Goal: Task Accomplishment & Management: Complete application form

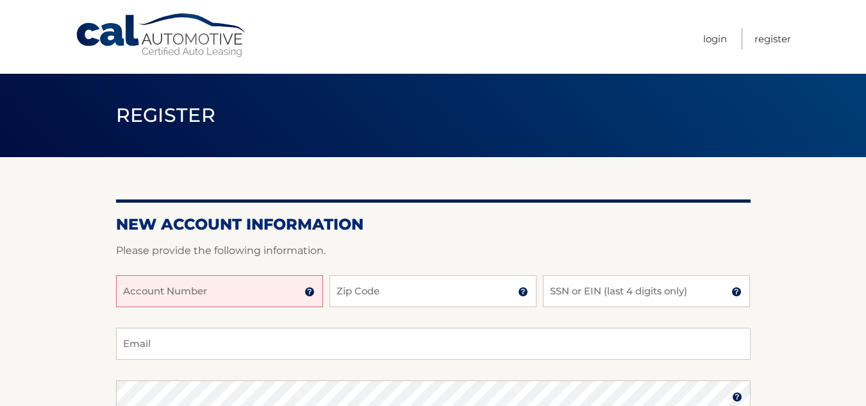
click at [253, 289] on input "Account Number" at bounding box center [219, 291] width 207 height 32
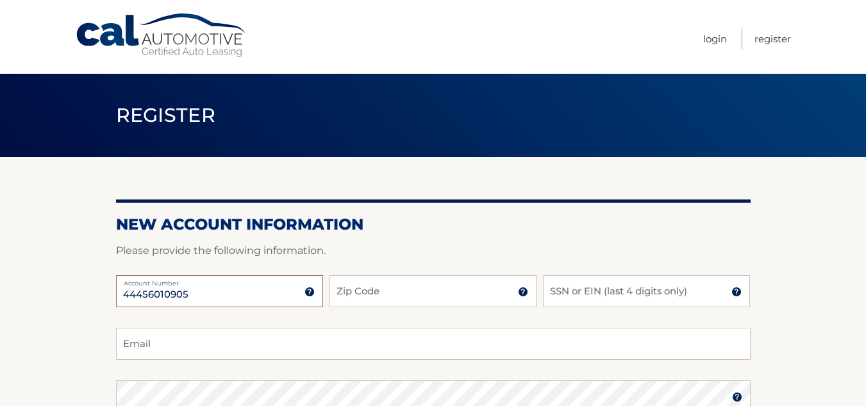
type input "44456010905"
click at [401, 279] on input "Zip Code" at bounding box center [432, 291] width 207 height 32
type input "33178"
click at [565, 288] on input "SSN or EIN (last 4 digits only)" at bounding box center [646, 291] width 207 height 32
click at [378, 347] on input "Email" at bounding box center [433, 344] width 635 height 32
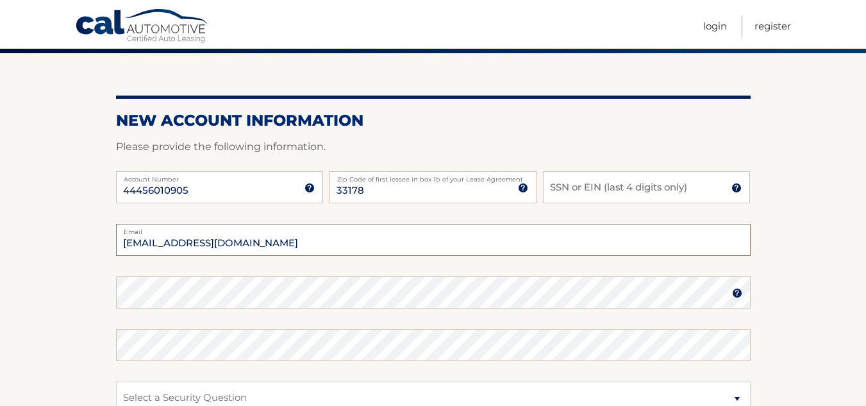
scroll to position [135, 0]
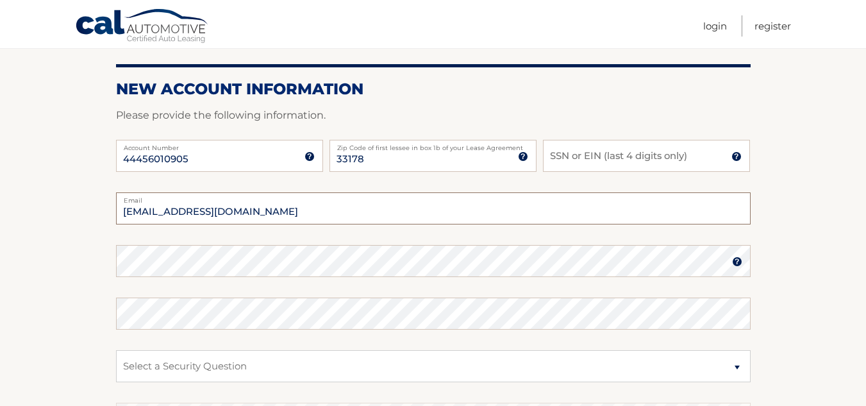
type input "[EMAIL_ADDRESS][DOMAIN_NAME]"
click at [740, 260] on img at bounding box center [737, 261] width 10 height 10
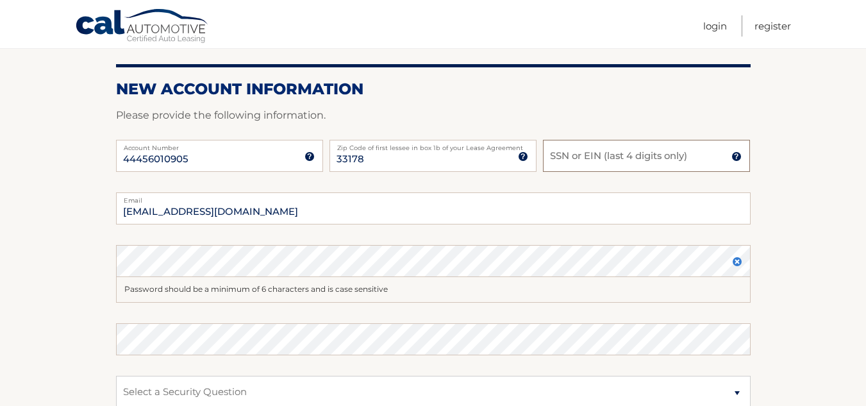
click at [553, 153] on input "SSN or EIN (last 4 digits only)" at bounding box center [646, 156] width 207 height 32
type input "9665"
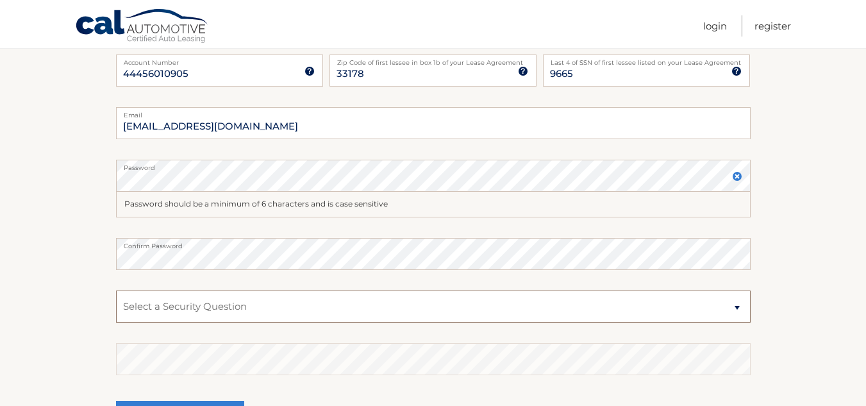
click at [740, 307] on select "Select a Security Question What was the name of your elementary school? What is…" at bounding box center [433, 306] width 635 height 32
select select "5"
click at [116, 290] on select "Select a Security Question What was the name of your elementary school? What is…" at bounding box center [433, 306] width 635 height 32
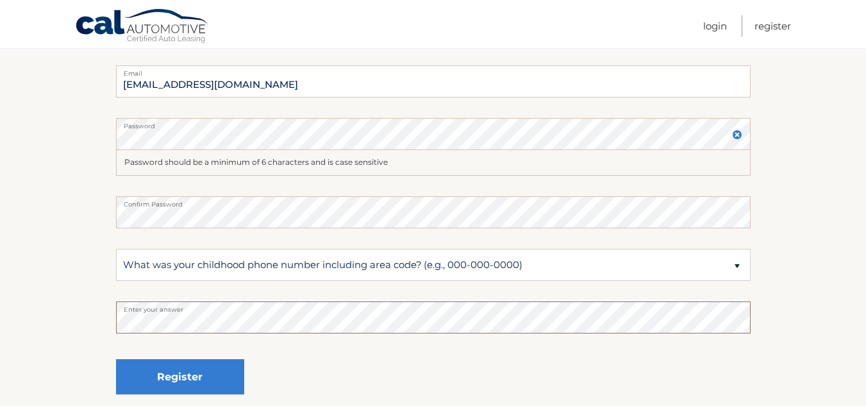
scroll to position [322, 0]
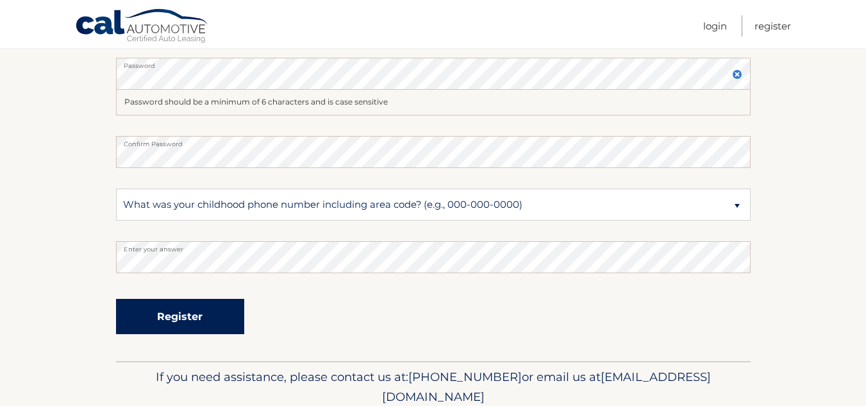
click at [217, 315] on button "Register" at bounding box center [180, 316] width 128 height 35
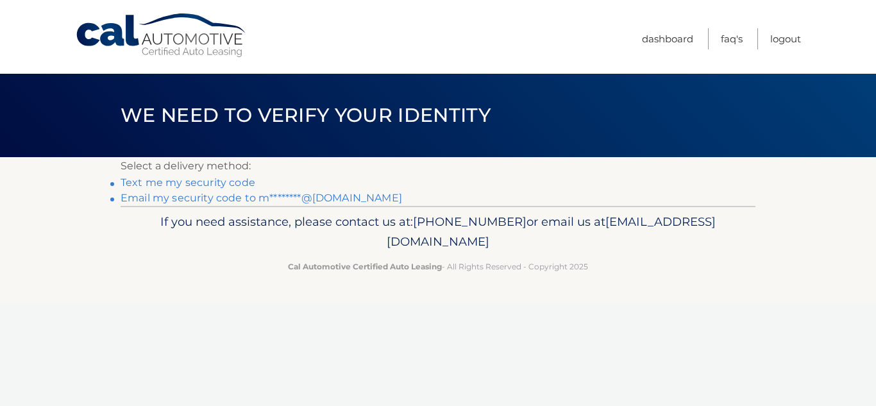
click at [238, 183] on link "Text me my security code" at bounding box center [187, 182] width 135 height 12
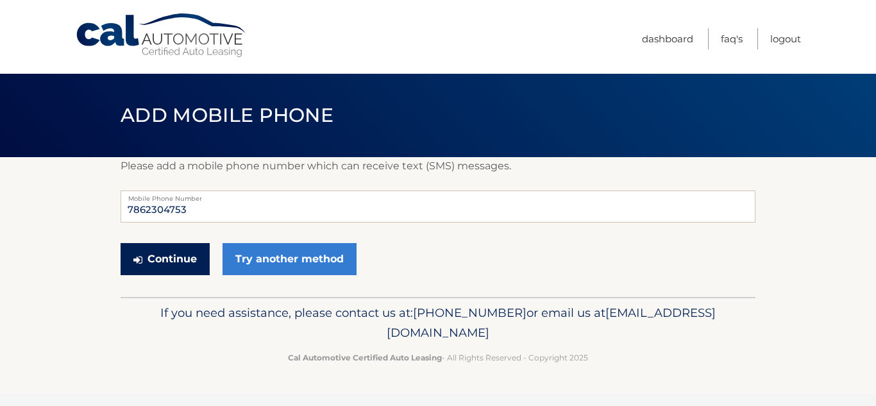
click at [173, 253] on button "Continue" at bounding box center [164, 259] width 89 height 32
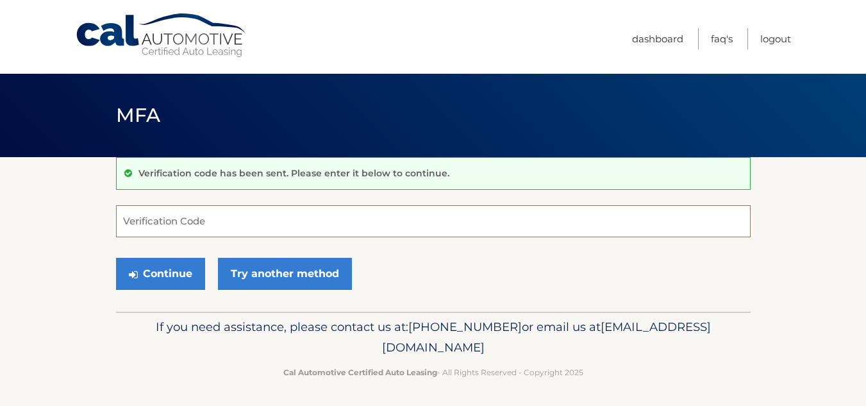
click at [154, 222] on input "Verification Code" at bounding box center [433, 221] width 635 height 32
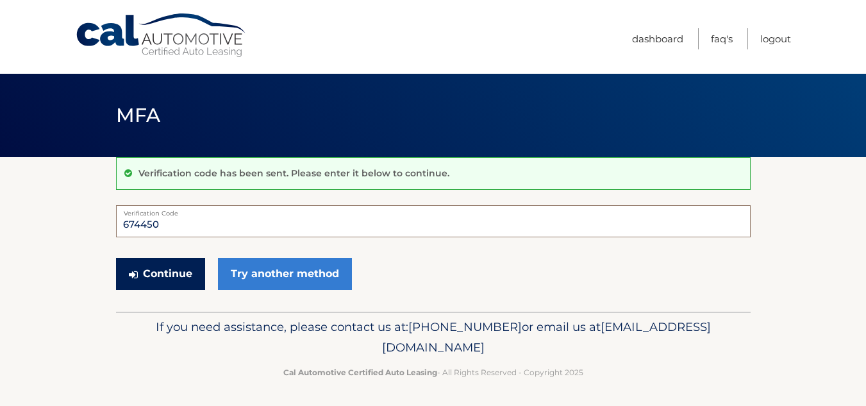
type input "674450"
click at [172, 275] on button "Continue" at bounding box center [160, 274] width 89 height 32
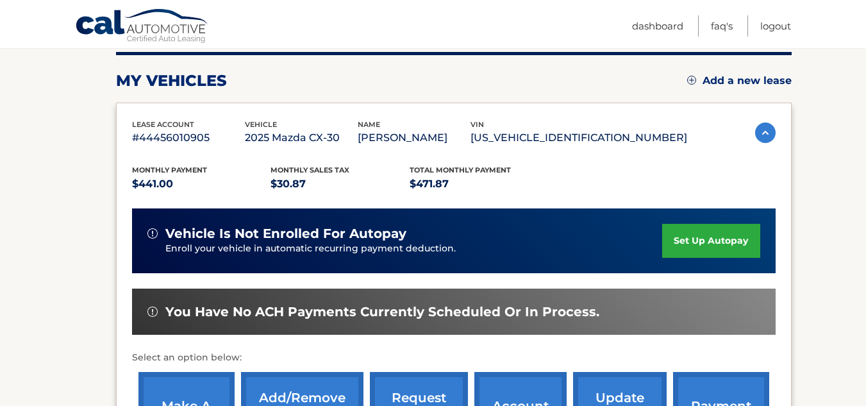
scroll to position [168, 0]
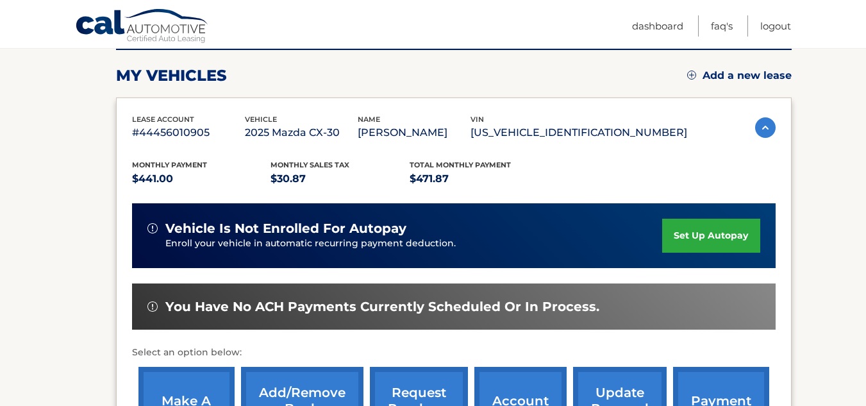
click at [766, 138] on img at bounding box center [765, 127] width 21 height 21
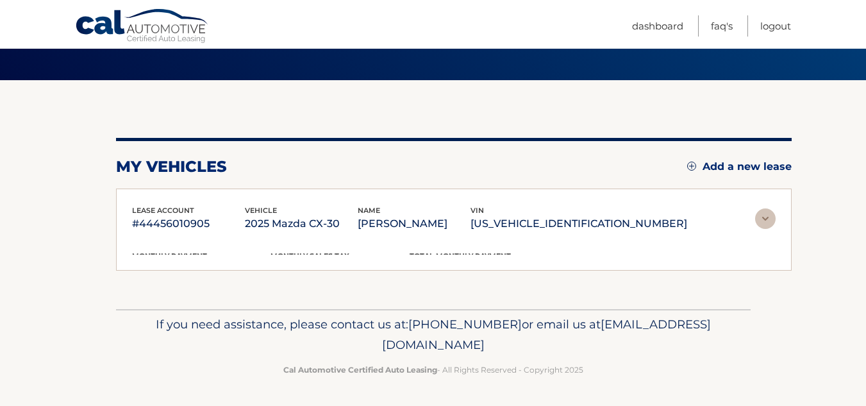
scroll to position [74, 0]
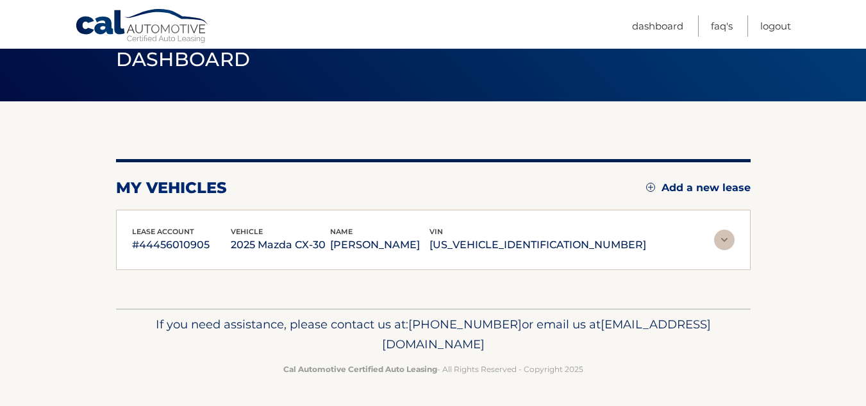
click at [727, 233] on img at bounding box center [724, 239] width 21 height 21
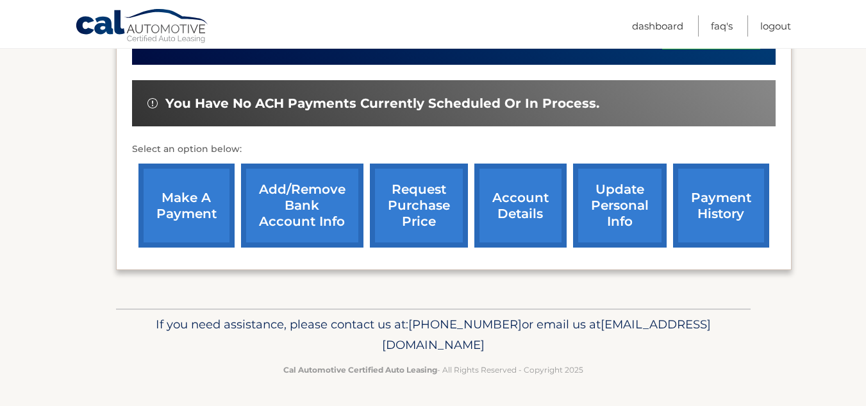
scroll to position [389, 0]
click at [531, 215] on link "account details" at bounding box center [520, 205] width 92 height 84
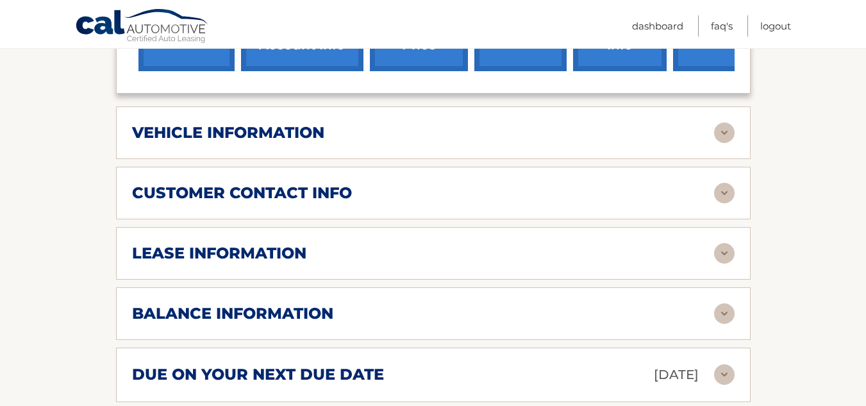
scroll to position [602, 0]
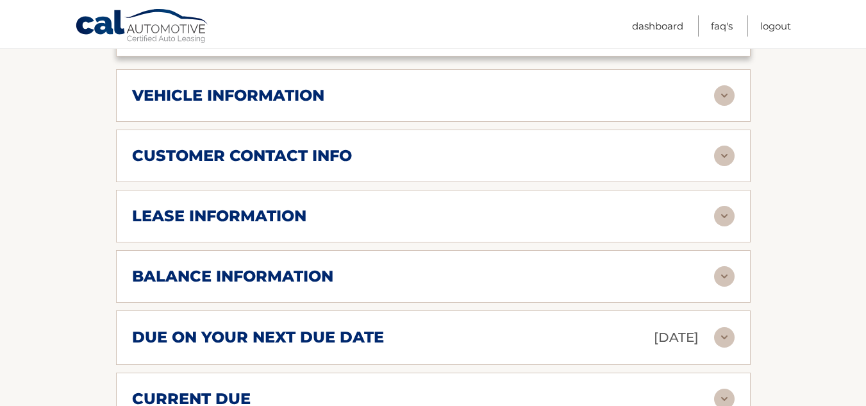
click at [726, 106] on img at bounding box center [724, 95] width 21 height 21
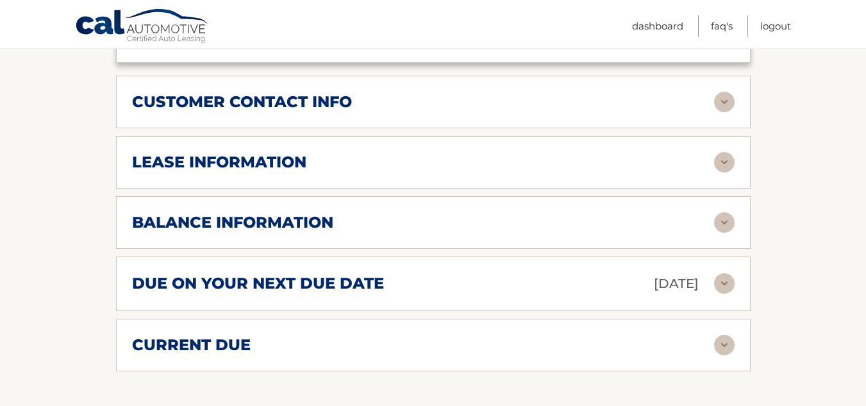
scroll to position [987, 0]
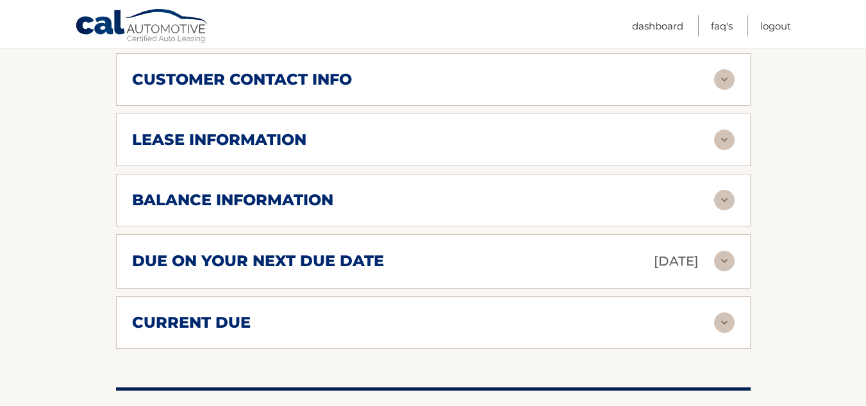
click at [727, 271] on img at bounding box center [724, 261] width 21 height 21
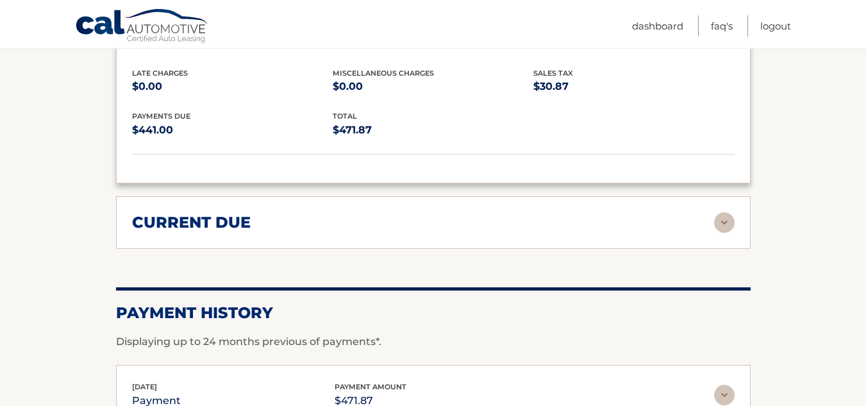
scroll to position [1264, 0]
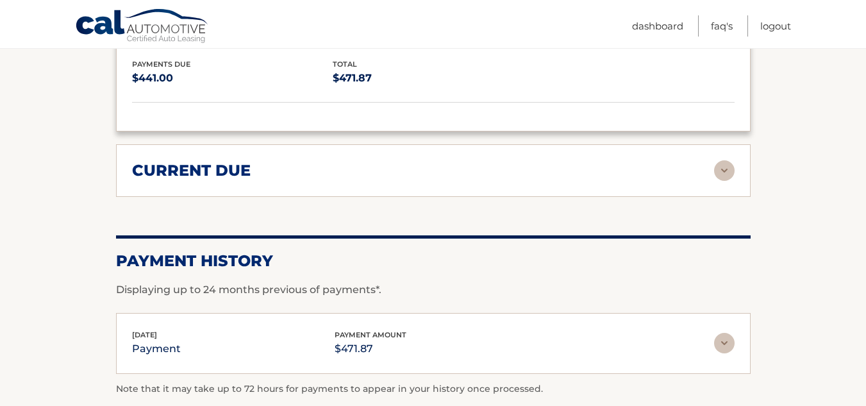
click at [729, 181] on img at bounding box center [724, 170] width 21 height 21
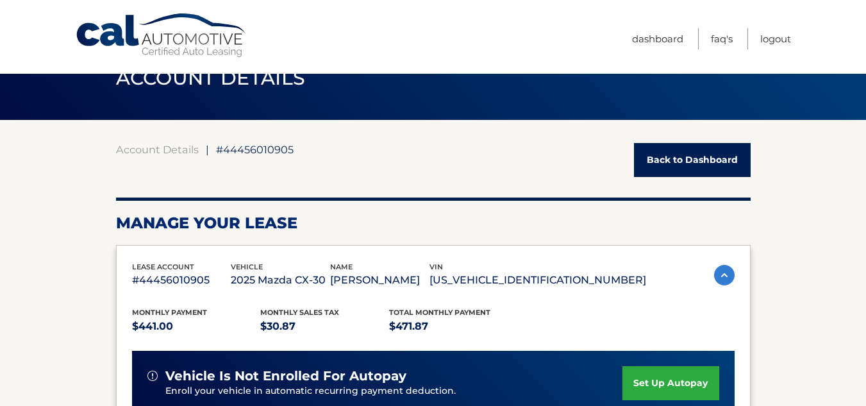
scroll to position [31, 0]
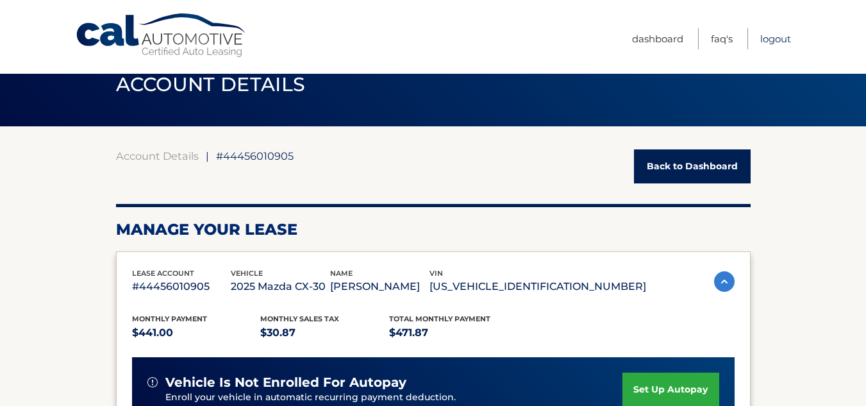
click at [780, 40] on link "Logout" at bounding box center [775, 38] width 31 height 21
